Goal: Transaction & Acquisition: Purchase product/service

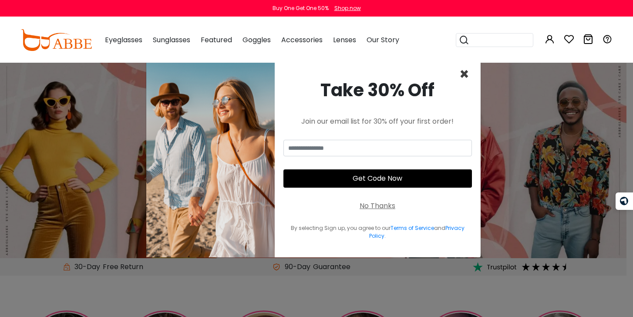
click at [461, 74] on span "×" at bounding box center [464, 74] width 10 height 22
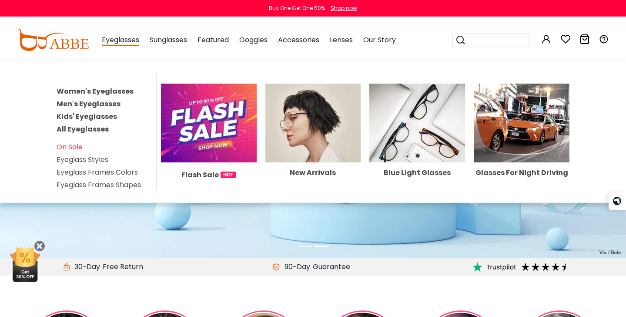
click at [95, 101] on link "Men's Eyeglasses" at bounding box center [89, 104] width 64 height 10
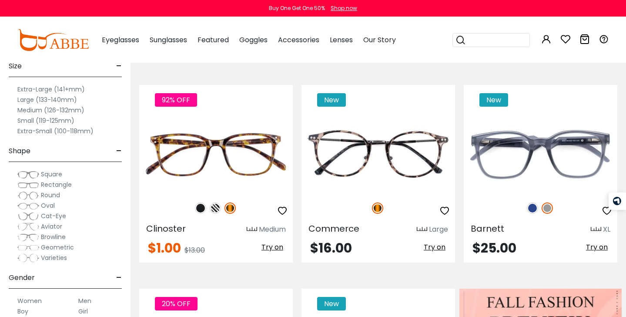
scroll to position [174, 0]
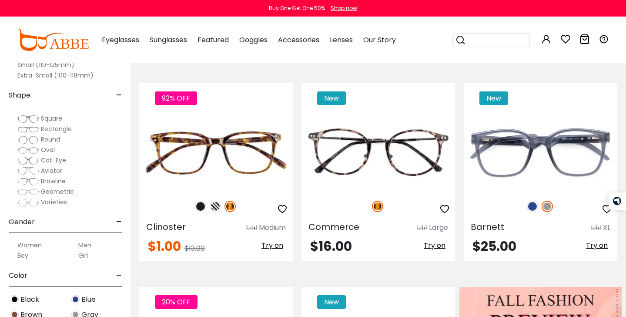
click at [50, 181] on span "Browline" at bounding box center [53, 181] width 25 height 9
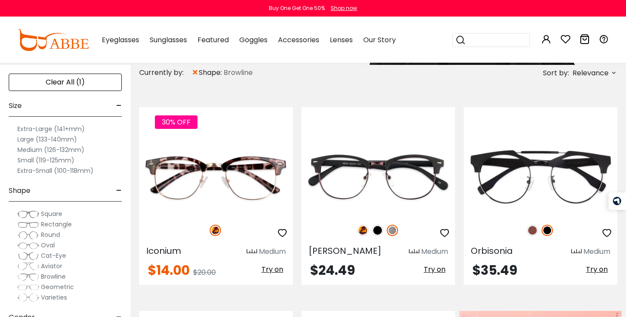
scroll to position [157, 0]
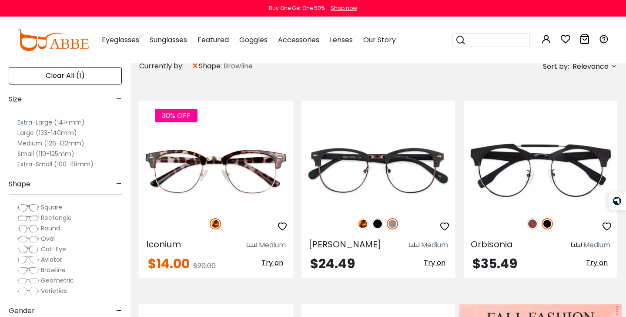
click at [63, 122] on label "Extra-Large (141+mm)" at bounding box center [50, 122] width 67 height 10
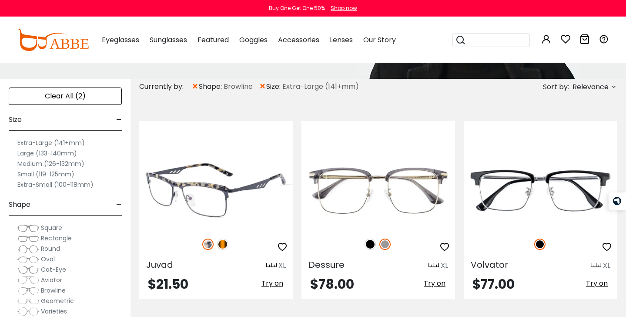
scroll to position [134, 0]
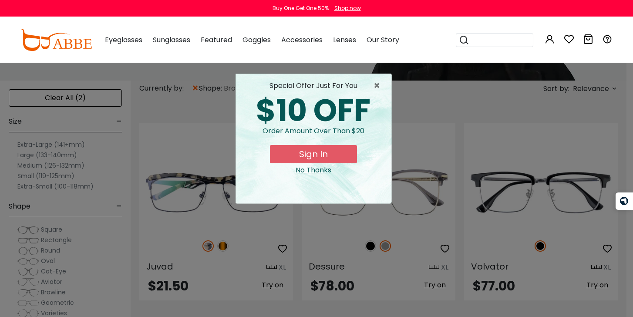
click at [40, 157] on div "× special offer just for you $10 OFF Order amount over than $20 Sign In No Than…" at bounding box center [316, 158] width 633 height 317
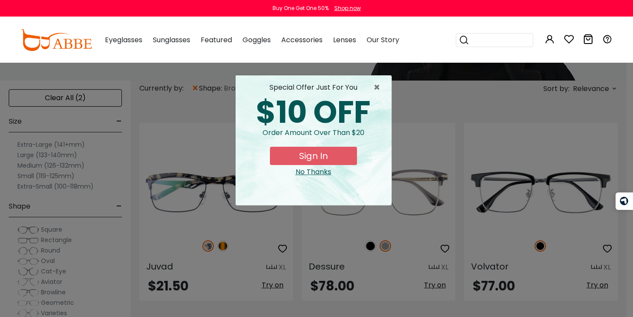
click at [381, 81] on div "special offer just for you $10 OFF Order amount over than $20 Sign In No Thanks" at bounding box center [313, 140] width 156 height 130
click at [381, 86] on span "×" at bounding box center [378, 87] width 11 height 10
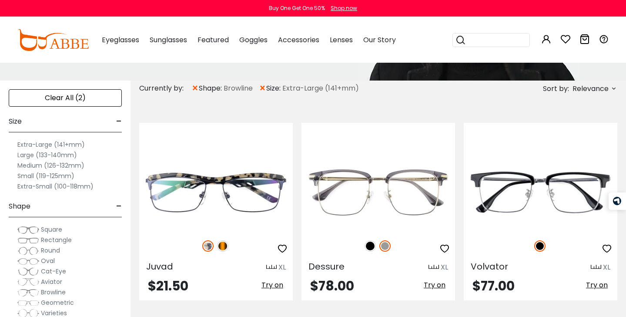
click at [38, 154] on label "Large (133-140mm)" at bounding box center [47, 155] width 60 height 10
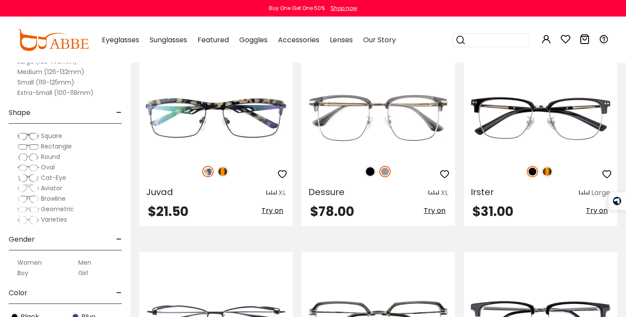
scroll to position [226, 0]
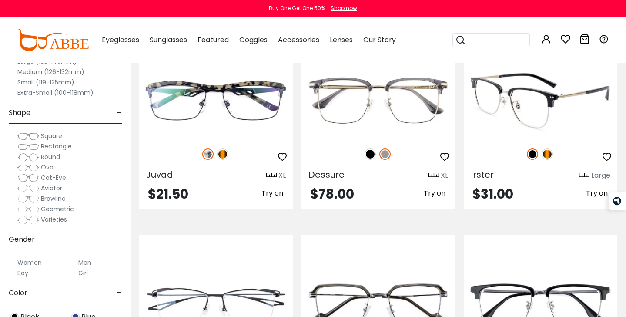
click at [546, 149] on img at bounding box center [547, 153] width 11 height 11
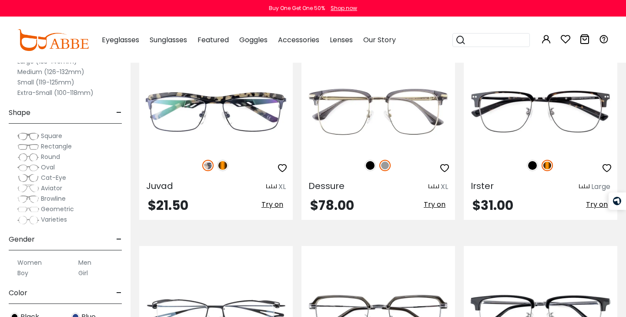
scroll to position [203, 0]
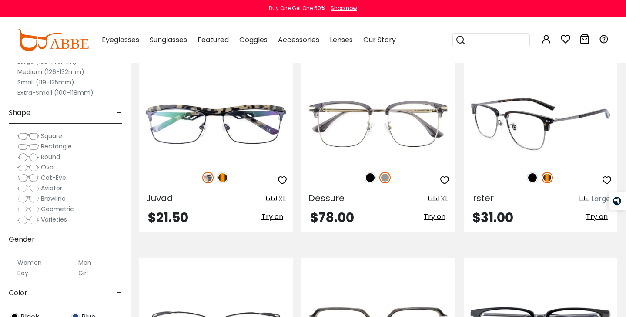
click at [549, 114] on img at bounding box center [541, 124] width 154 height 77
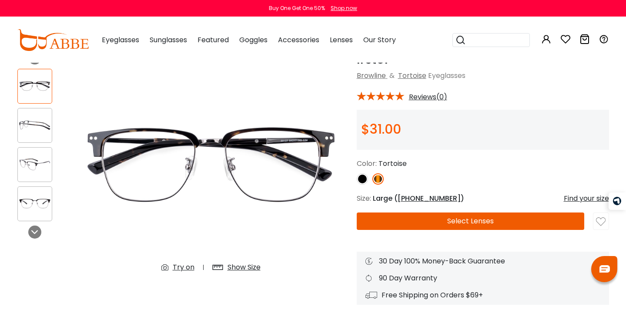
scroll to position [57, 0]
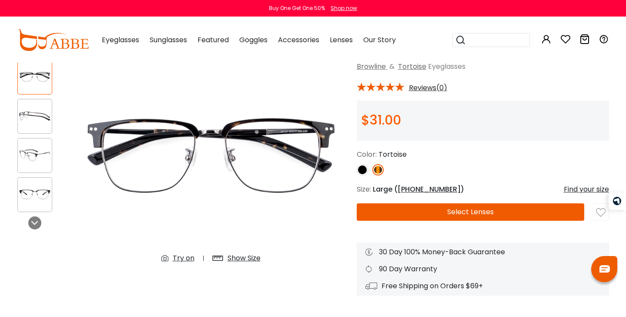
click at [360, 172] on img at bounding box center [362, 169] width 11 height 11
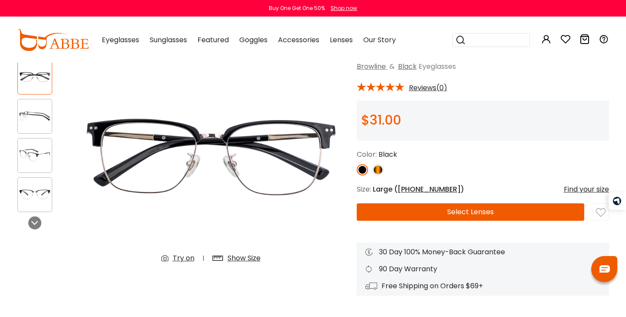
click at [374, 170] on img at bounding box center [377, 169] width 11 height 11
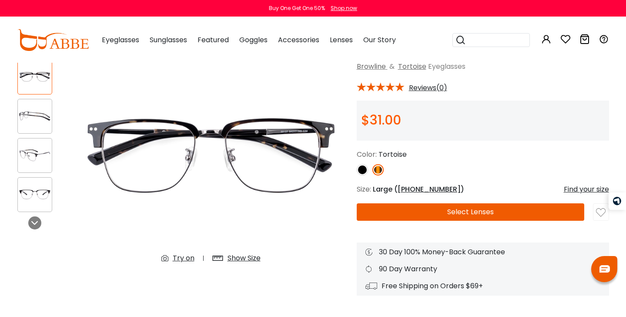
scroll to position [74, 0]
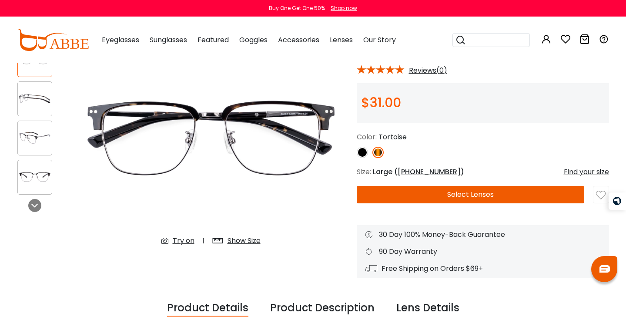
click at [451, 194] on button "Select Lenses" at bounding box center [471, 194] width 228 height 17
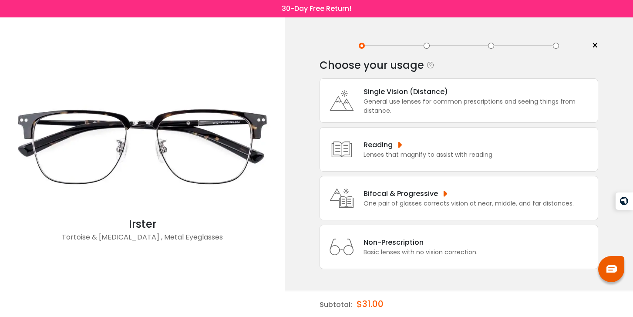
click at [392, 104] on div "General use lenses for common prescriptions and seeing things from distance." at bounding box center [478, 106] width 230 height 18
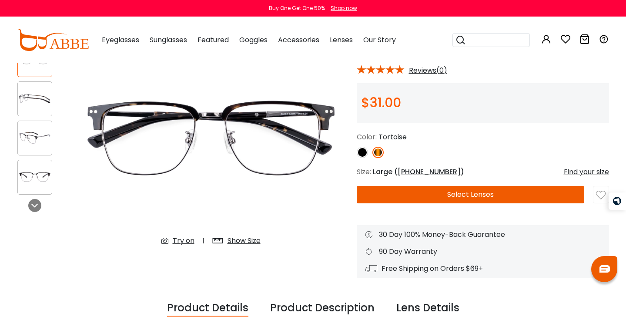
click at [220, 15] on div "Buy One Get One 50% Shop now" at bounding box center [313, 8] width 626 height 17
